Goal: Task Accomplishment & Management: Use online tool/utility

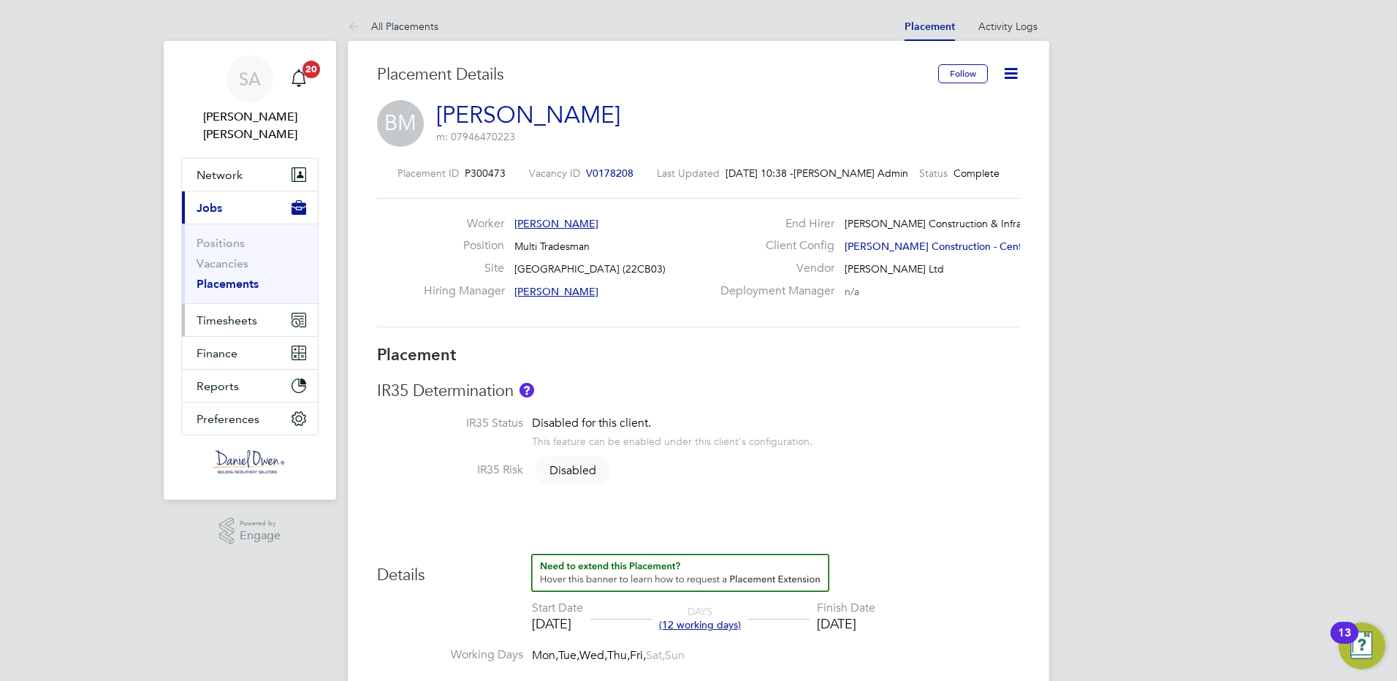
click at [238, 314] on span "Timesheets" at bounding box center [227, 321] width 61 height 14
click at [213, 314] on span "Timesheets" at bounding box center [227, 321] width 61 height 14
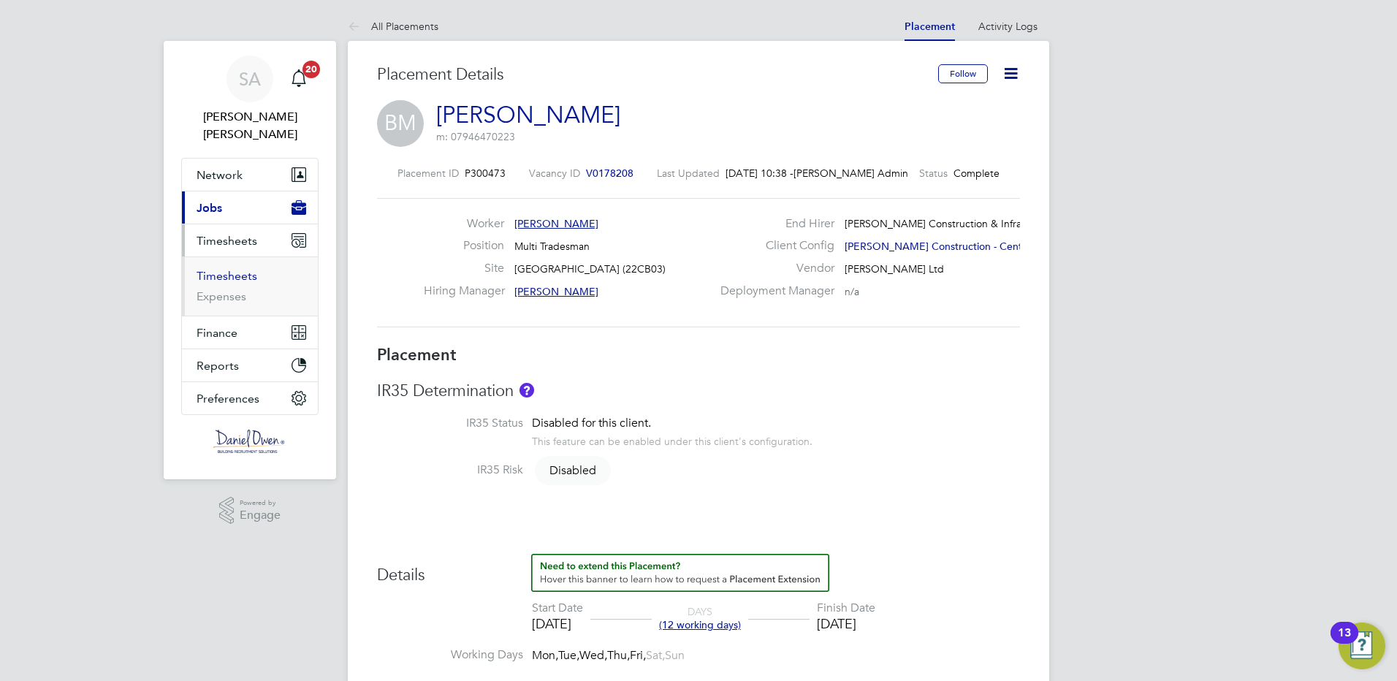
click at [229, 269] on link "Timesheets" at bounding box center [227, 276] width 61 height 14
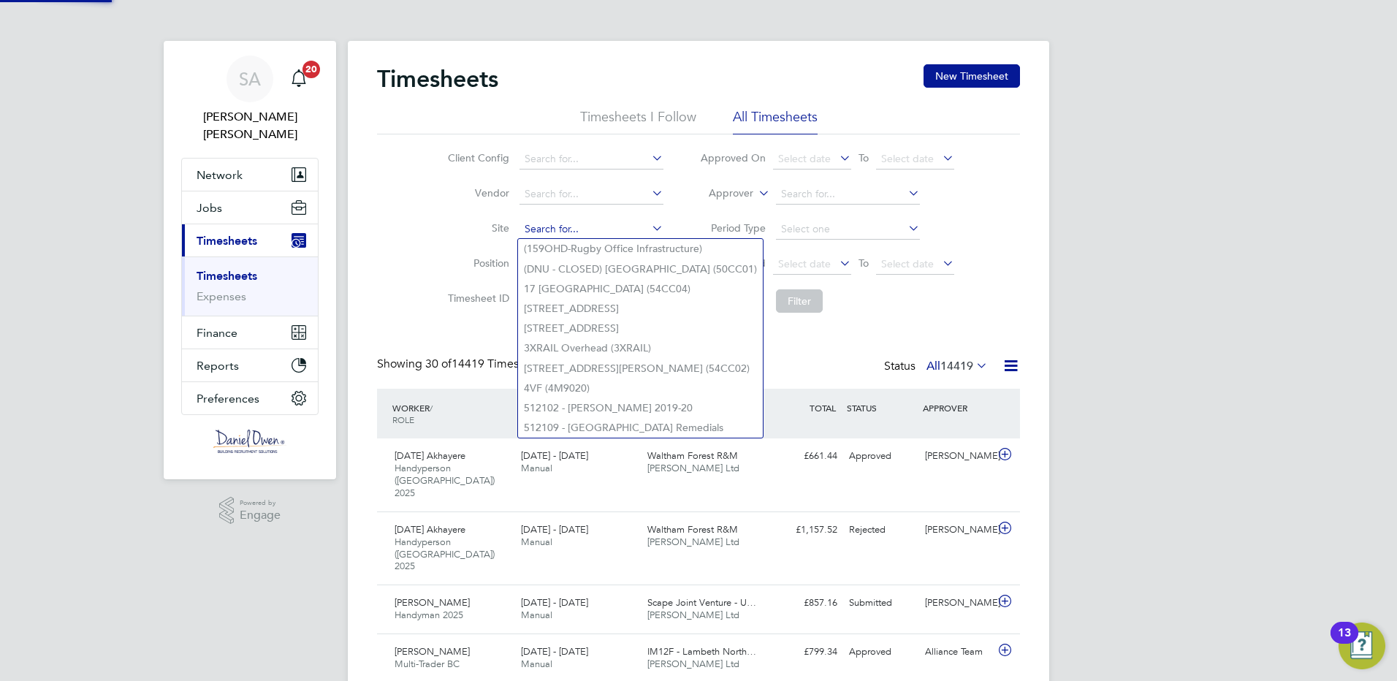
click at [569, 228] on input at bounding box center [592, 229] width 144 height 20
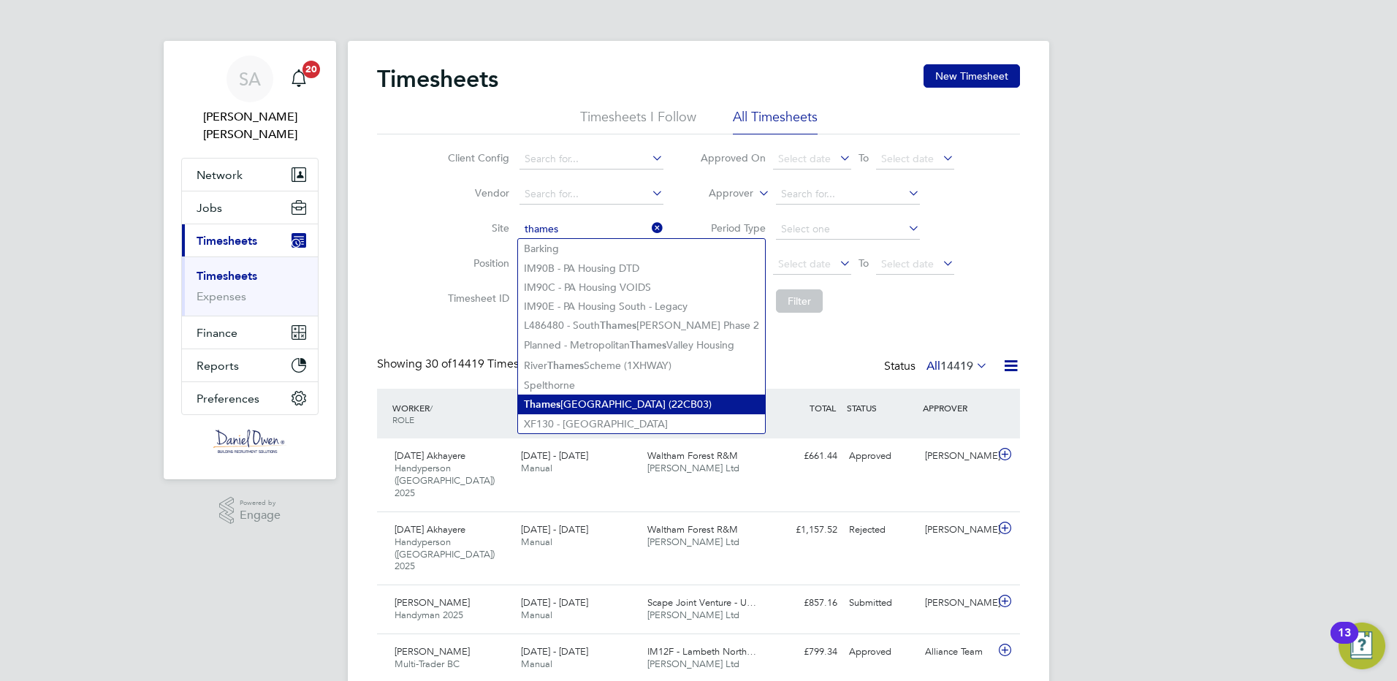
click at [585, 395] on li "[GEOGRAPHIC_DATA] (22CB03)" at bounding box center [641, 405] width 247 height 20
type input "[GEOGRAPHIC_DATA] (22CB03)"
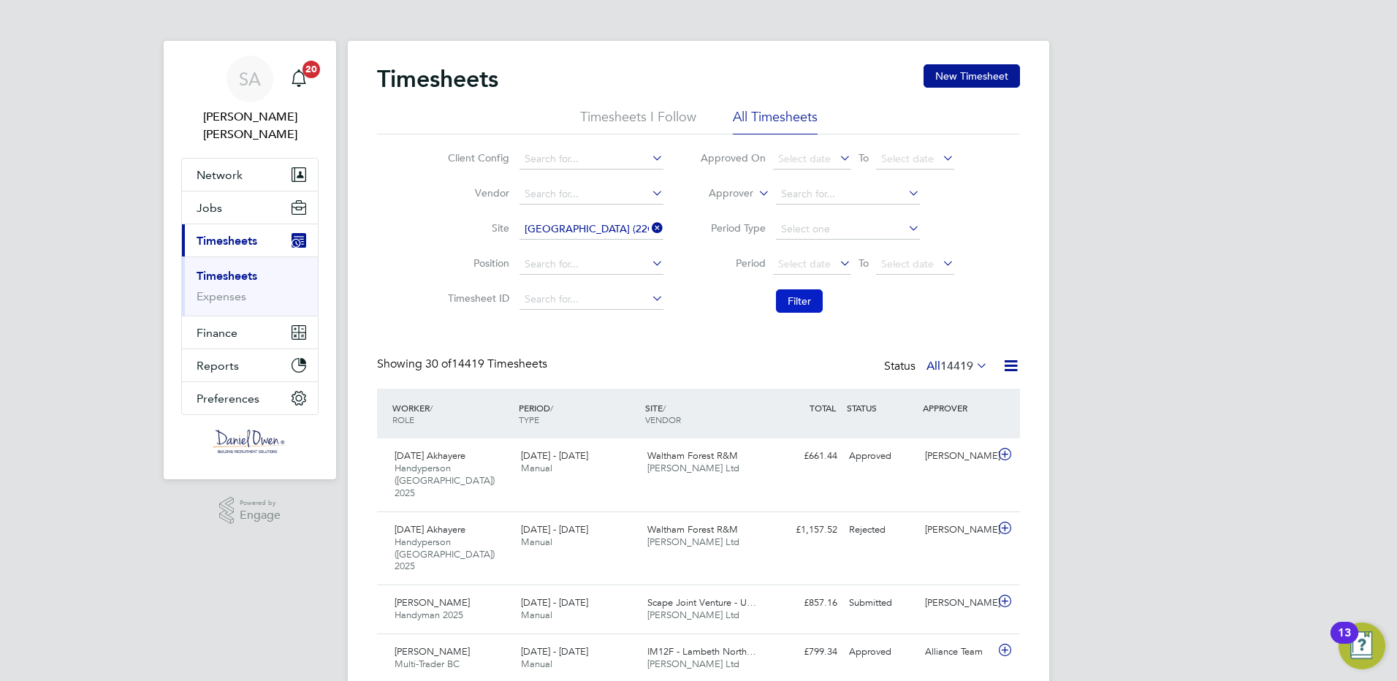
click at [792, 311] on button "Filter" at bounding box center [799, 300] width 47 height 23
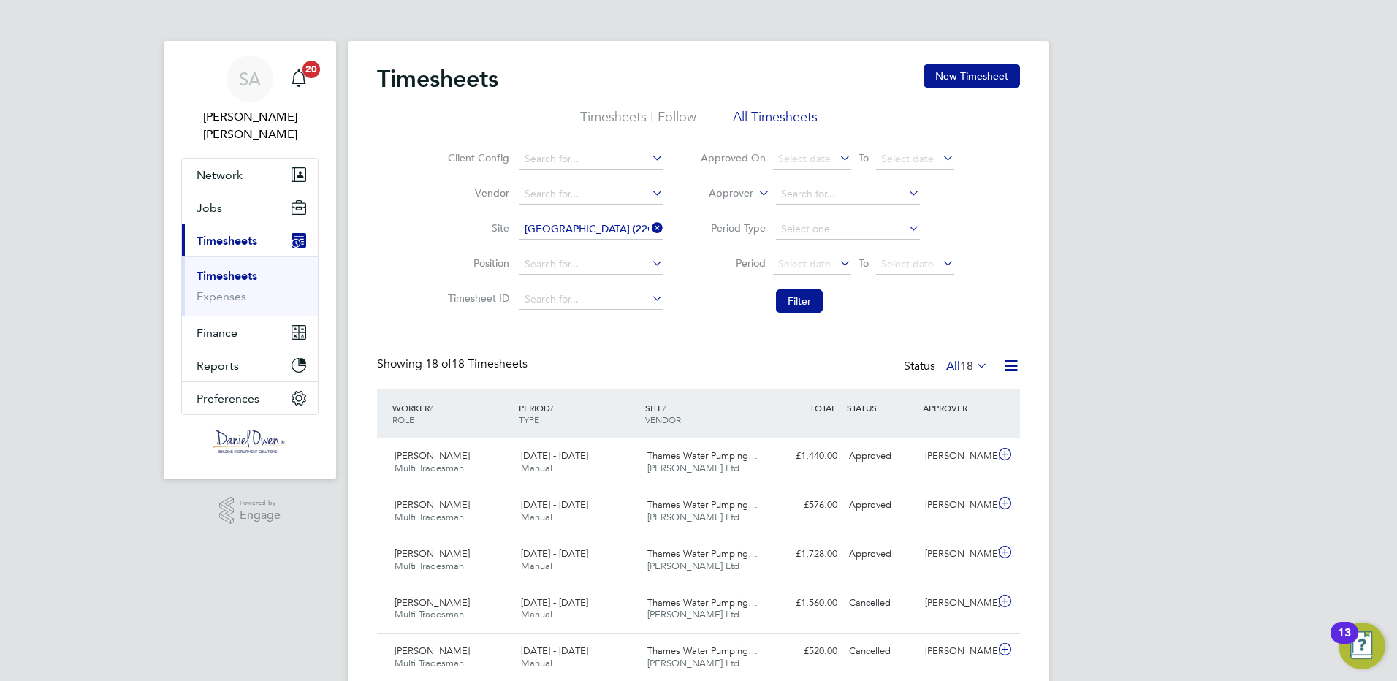
click at [446, 319] on div "Client Config Vendor Site [GEOGRAPHIC_DATA] (22CB03) Position Timesheet ID Appr…" at bounding box center [698, 227] width 643 height 186
click at [608, 334] on div "Timesheets New Timesheet Timesheets I Follow All Timesheets Client Config Vendo…" at bounding box center [698, 690] width 643 height 1253
click at [664, 327] on div "Timesheets New Timesheet Timesheets I Follow All Timesheets Client Config Vendo…" at bounding box center [698, 690] width 643 height 1253
click at [621, 235] on input at bounding box center [592, 229] width 144 height 20
type input "[PERSON_NAME]"
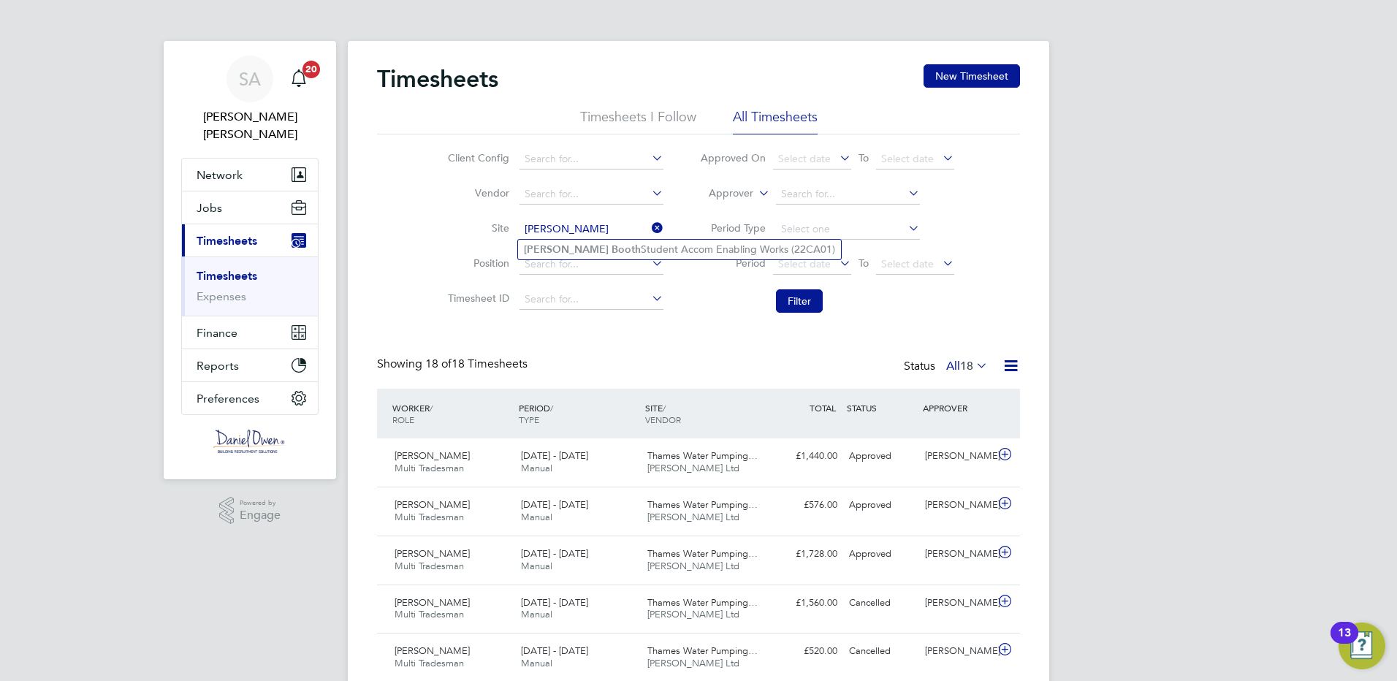
click at [667, 238] on li "Site [PERSON_NAME]" at bounding box center [553, 229] width 257 height 35
click at [667, 244] on li "Site" at bounding box center [553, 229] width 257 height 35
click at [579, 226] on input at bounding box center [592, 229] width 144 height 20
type input "(159OHD-Rugby Office Infrastructure)"
click at [649, 227] on icon at bounding box center [649, 228] width 0 height 20
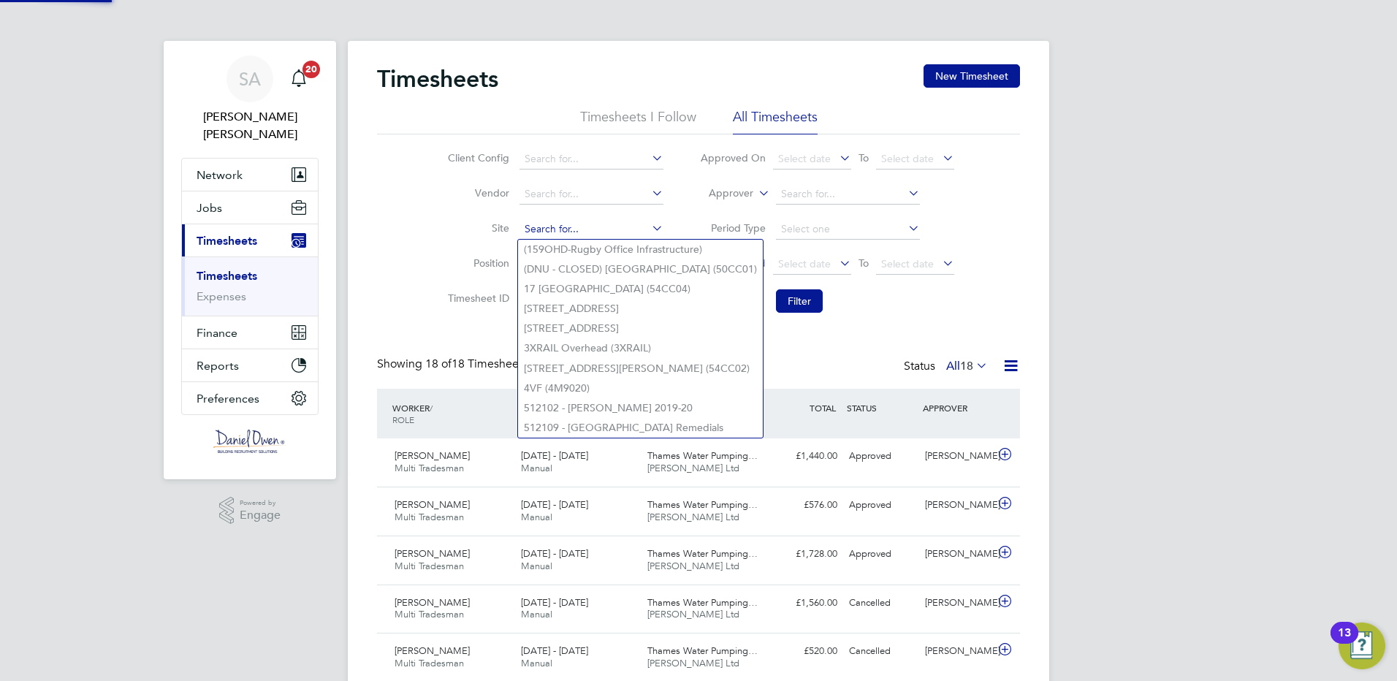
click at [608, 232] on input at bounding box center [592, 229] width 144 height 20
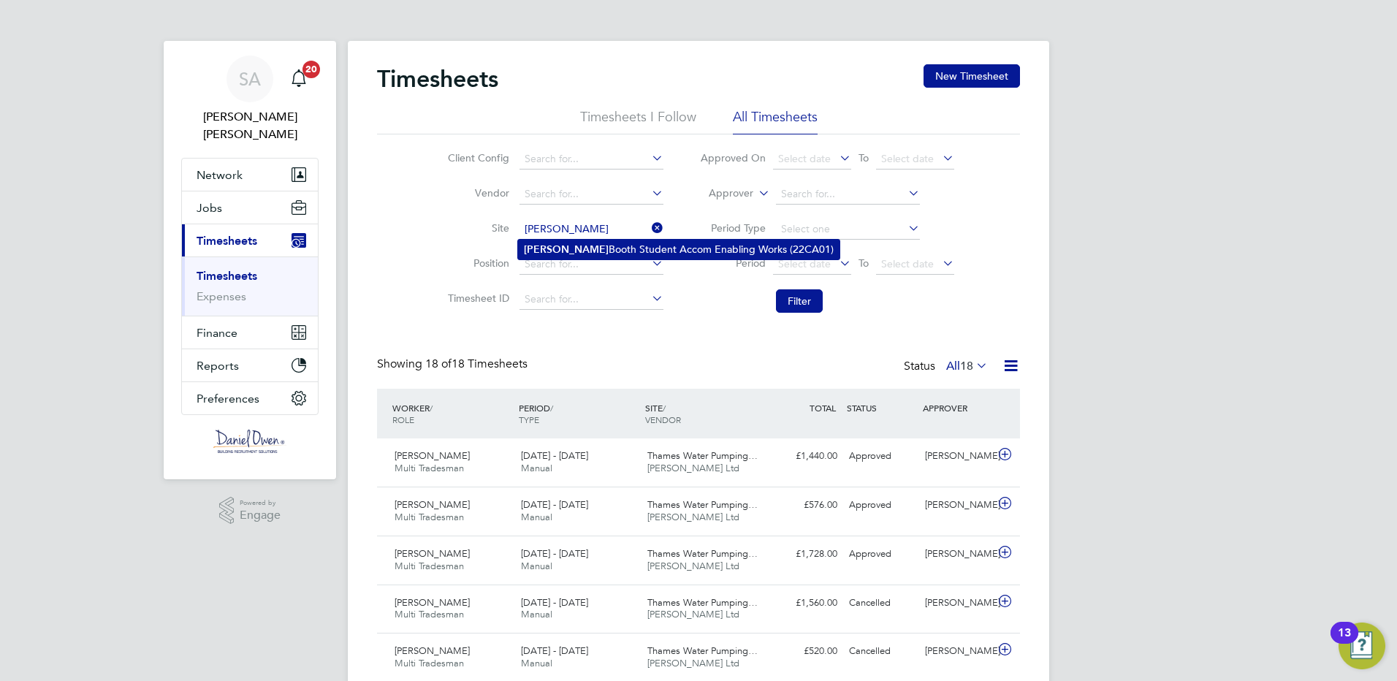
click at [641, 248] on li "[PERSON_NAME] Student Accom Enabling Works (22CA01)" at bounding box center [679, 250] width 322 height 20
type input "[PERSON_NAME] Student Accom Enabling Works (22CA01)"
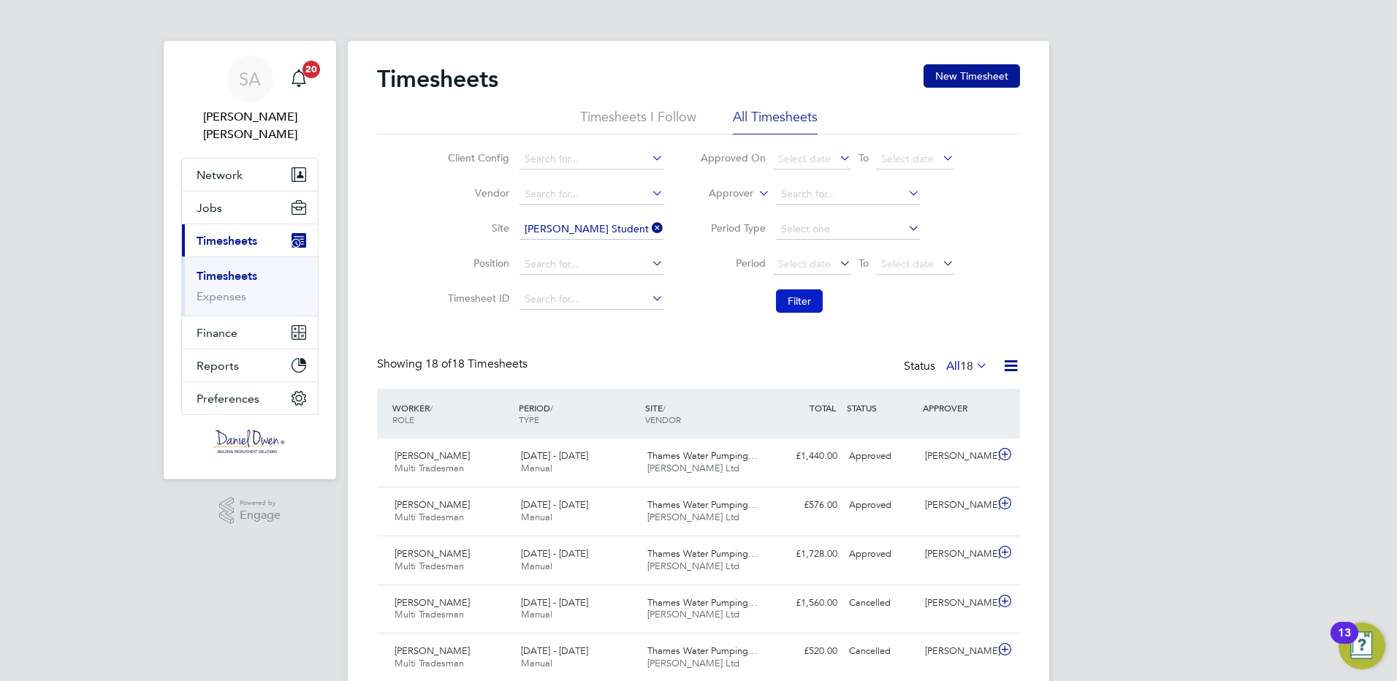
click at [794, 302] on button "Filter" at bounding box center [799, 300] width 47 height 23
